Goal: Information Seeking & Learning: Learn about a topic

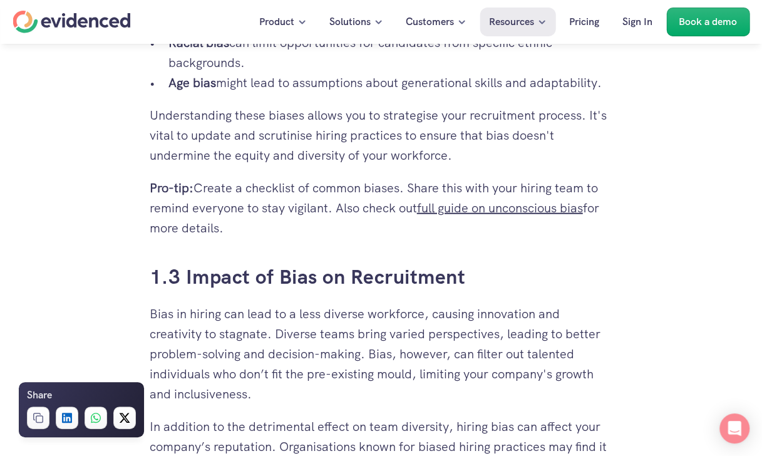
scroll to position [1461, 0]
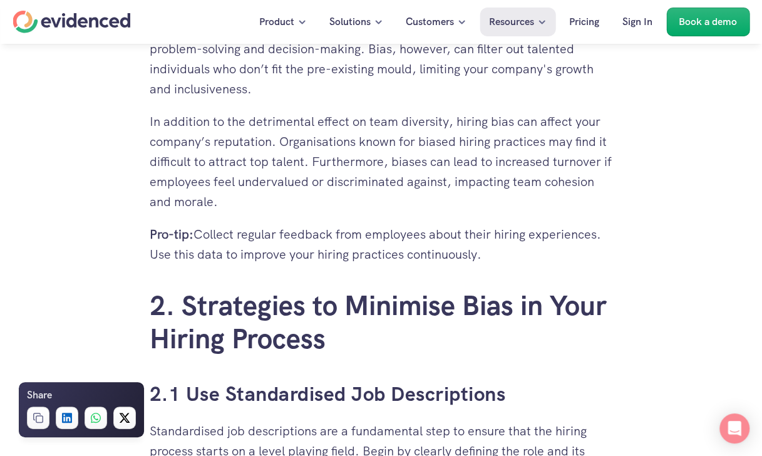
scroll to position [1651, 0]
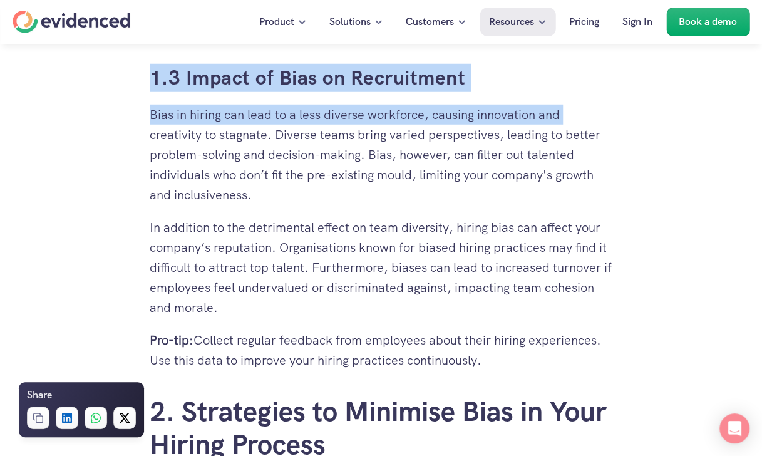
click at [166, 305] on p "In addition to the detrimental effect on team diversity, hiring bias can affect…" at bounding box center [381, 267] width 463 height 100
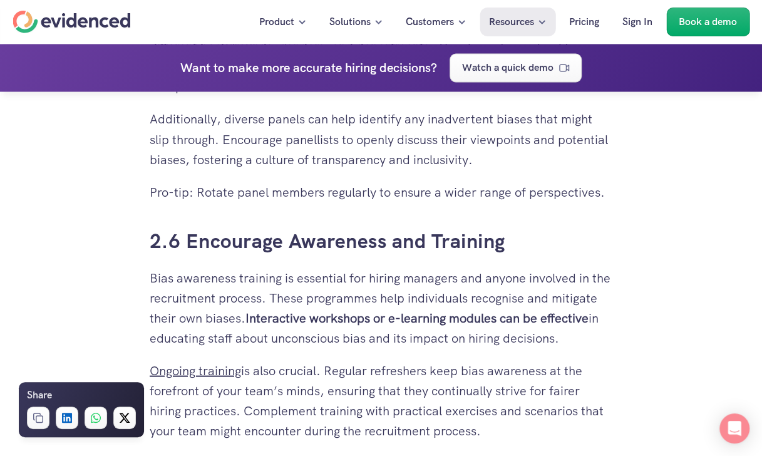
scroll to position [3293, 0]
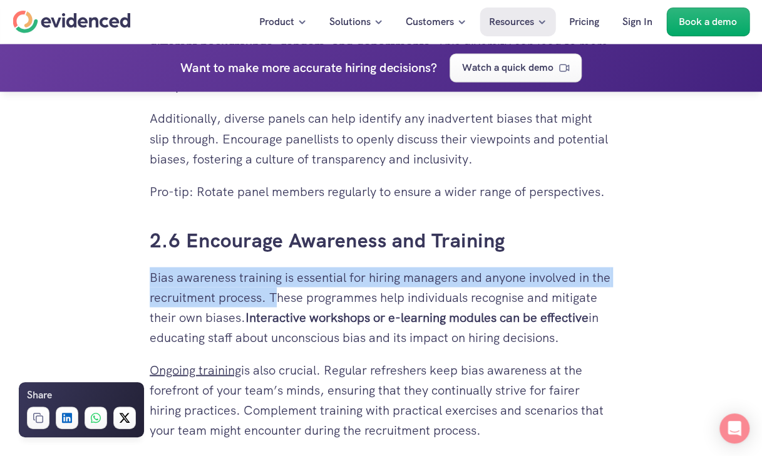
copy p "Bias awareness training is essential for hiring managers and anyone involved in…"
click at [458, 388] on p "Ongoing training is also crucial. Regular refreshers keep bias awareness at the…" at bounding box center [381, 399] width 463 height 80
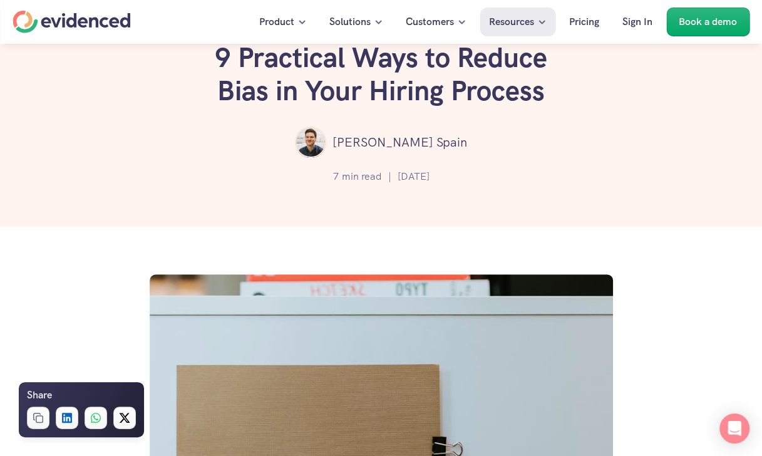
scroll to position [0, 0]
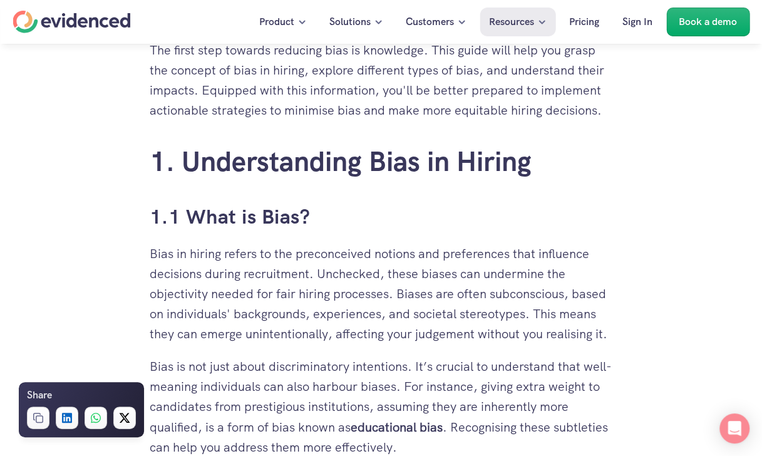
scroll to position [720, 0]
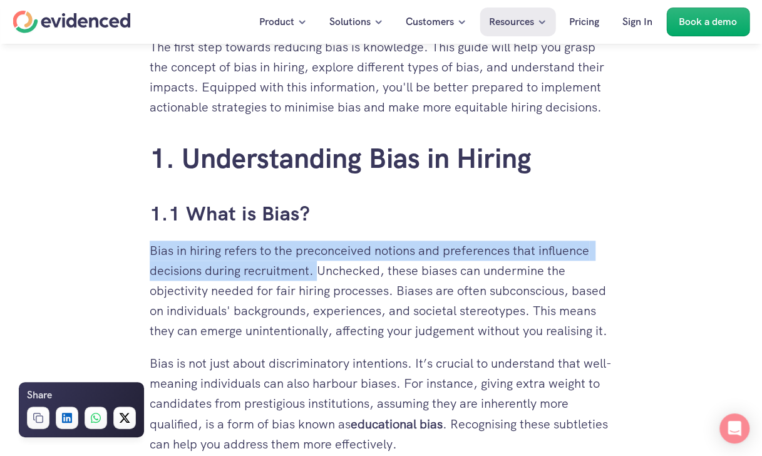
click at [550, 334] on p "Bias in hiring refers to the preconceived notions and preferences that influenc…" at bounding box center [381, 290] width 463 height 100
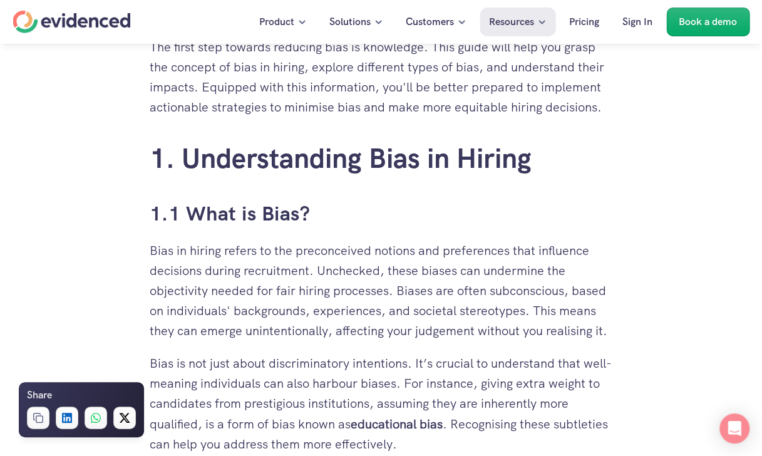
click at [574, 293] on p "Bias in hiring refers to the preconceived notions and preferences that influenc…" at bounding box center [381, 290] width 463 height 100
click at [587, 290] on p "Bias in hiring refers to the preconceived notions and preferences that influenc…" at bounding box center [381, 290] width 463 height 100
click at [575, 291] on p "Bias in hiring refers to the preconceived notions and preferences that influenc…" at bounding box center [381, 290] width 463 height 100
click at [577, 288] on p "Bias in hiring refers to the preconceived notions and preferences that influenc…" at bounding box center [381, 290] width 463 height 100
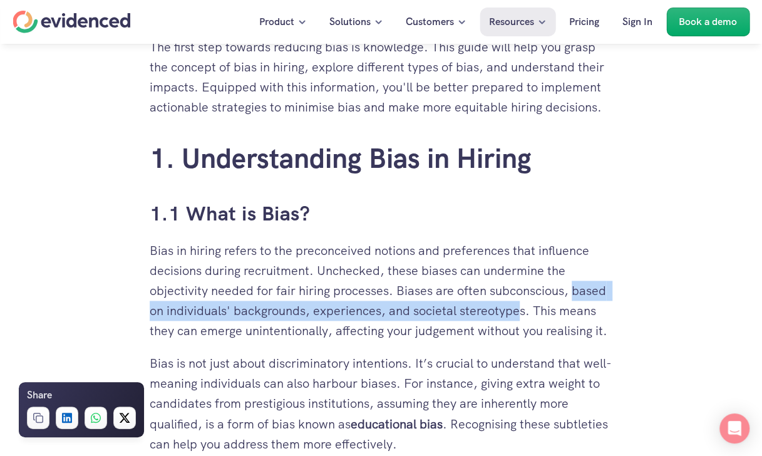
copy p "based on individuals' backgrounds, experiences, and societal stereotype"
click at [591, 210] on h3 "1.1 What is Bias?" at bounding box center [381, 214] width 463 height 28
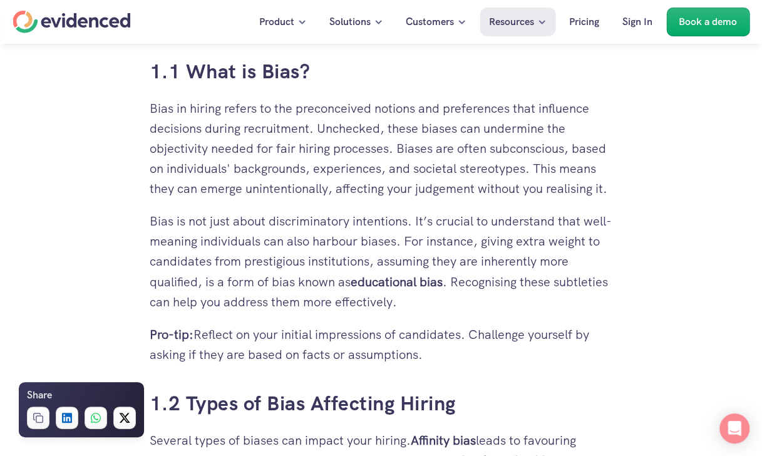
scroll to position [871, 0]
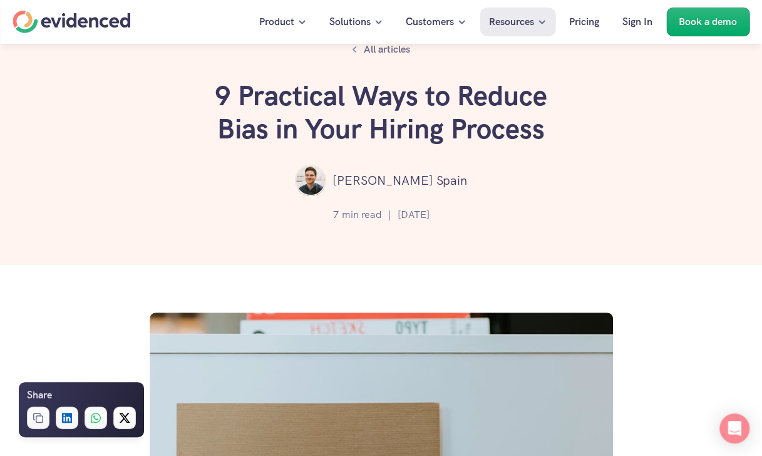
scroll to position [16, 0]
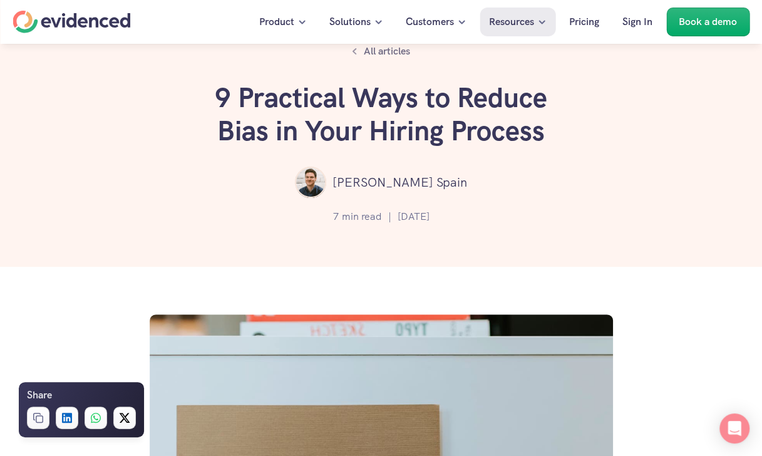
click at [218, 91] on h1 "9 Practical Ways to Reduce Bias in Your Hiring Process" at bounding box center [381, 114] width 376 height 66
click at [218, 101] on h1 "9 Practical Ways to Reduce Bias in Your Hiring Process" at bounding box center [381, 114] width 376 height 66
click at [219, 98] on h1 "9 Practical Ways to Reduce Bias in Your Hiring Process" at bounding box center [381, 114] width 376 height 66
click at [215, 89] on h1 "9 Practical Ways to Reduce Bias in Your Hiring Process" at bounding box center [381, 114] width 376 height 66
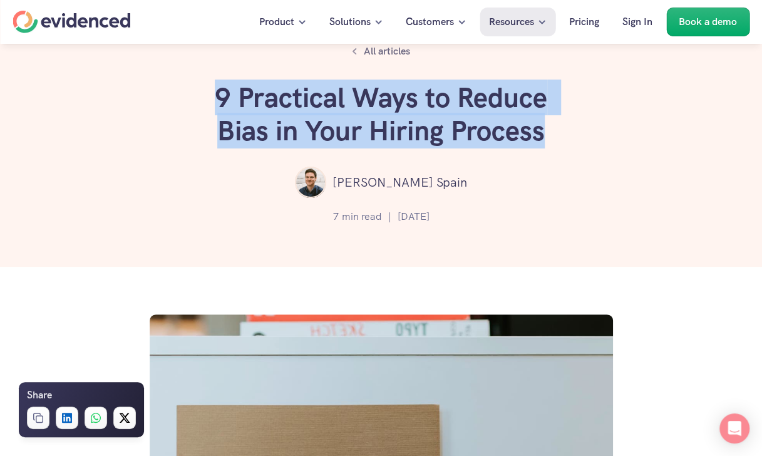
copy h1 "9 Practical Ways to Reduce Bias in Your Hiring Process"
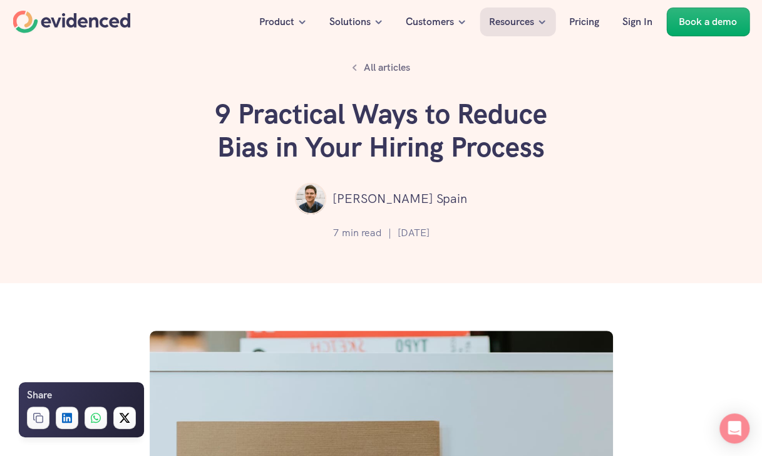
click at [565, 164] on div "All articles 9 Practical Ways to Reduce Bias in Your Hiring Process Philip Spai…" at bounding box center [381, 141] width 762 height 283
click at [257, 125] on h1 "9 Practical Ways to Reduce Bias in Your Hiring Process" at bounding box center [381, 131] width 376 height 66
click at [260, 121] on h1 "9 Practical Ways to Reduce Bias in Your Hiring Process" at bounding box center [381, 131] width 376 height 66
click at [267, 116] on h1 "9 Practical Ways to Reduce Bias in Your Hiring Process" at bounding box center [381, 131] width 376 height 66
click at [305, 121] on h1 "9 Practical Ways to Reduce Bias in Your Hiring Process" at bounding box center [381, 131] width 376 height 66
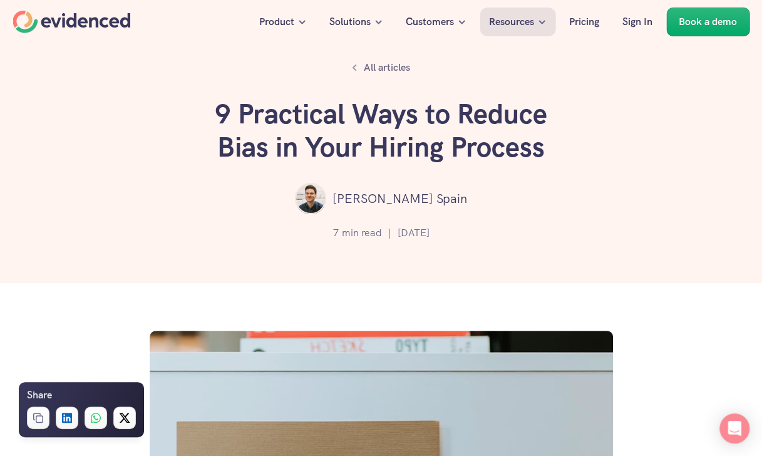
click at [312, 116] on h1 "9 Practical Ways to Reduce Bias in Your Hiring Process" at bounding box center [381, 131] width 376 height 66
click at [314, 118] on h1 "9 Practical Ways to Reduce Bias in Your Hiring Process" at bounding box center [381, 131] width 376 height 66
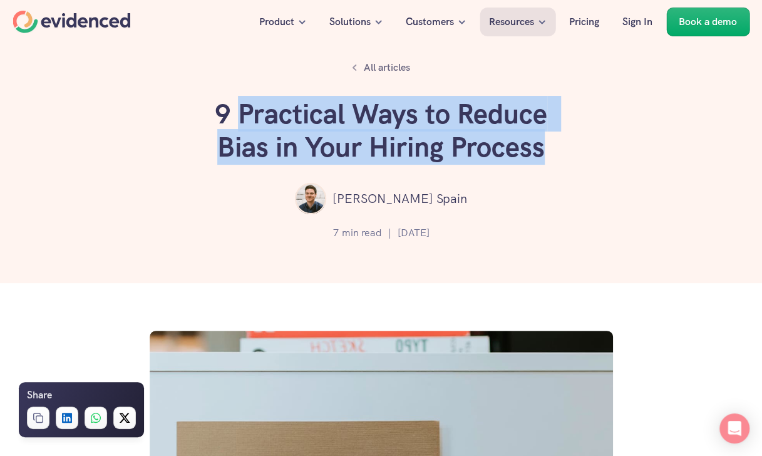
click at [585, 178] on div "All articles 9 Practical Ways to Reduce Bias in Your Hiring Process Philip Spai…" at bounding box center [381, 141] width 762 height 283
copy h1 "9 Practical Ways to Reduce Bias in Your Hiring Process"
